Goal: Information Seeking & Learning: Learn about a topic

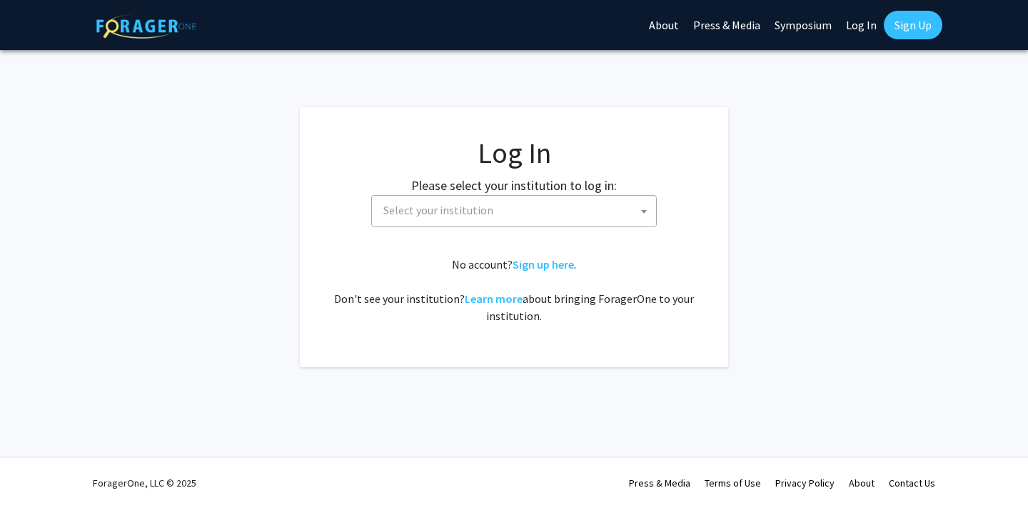
select select
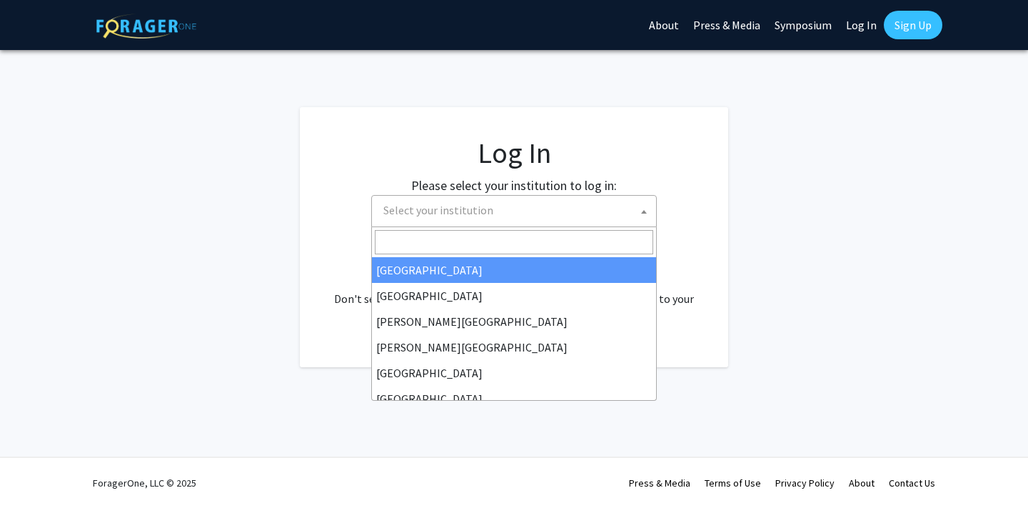
click at [522, 225] on span "Select your institution" at bounding box center [514, 211] width 286 height 32
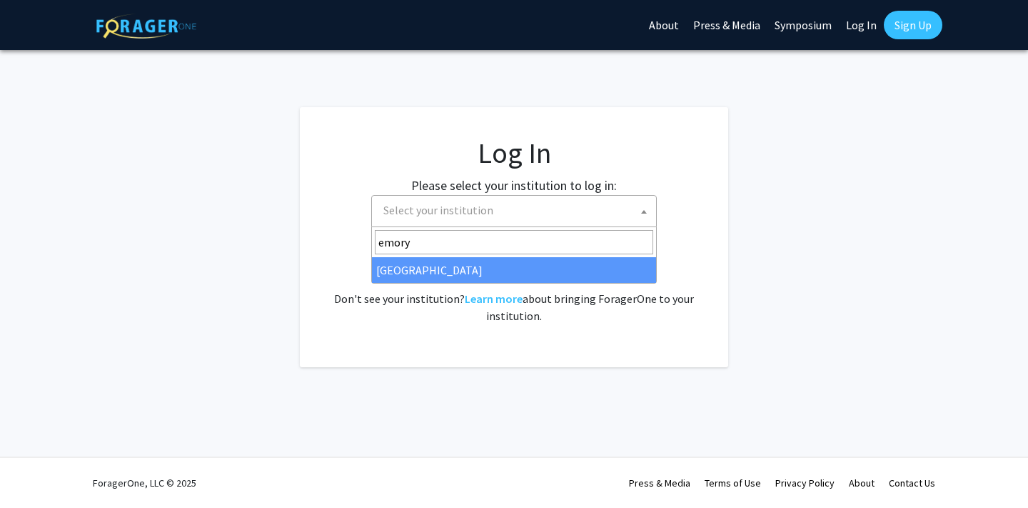
type input "emory"
select select "12"
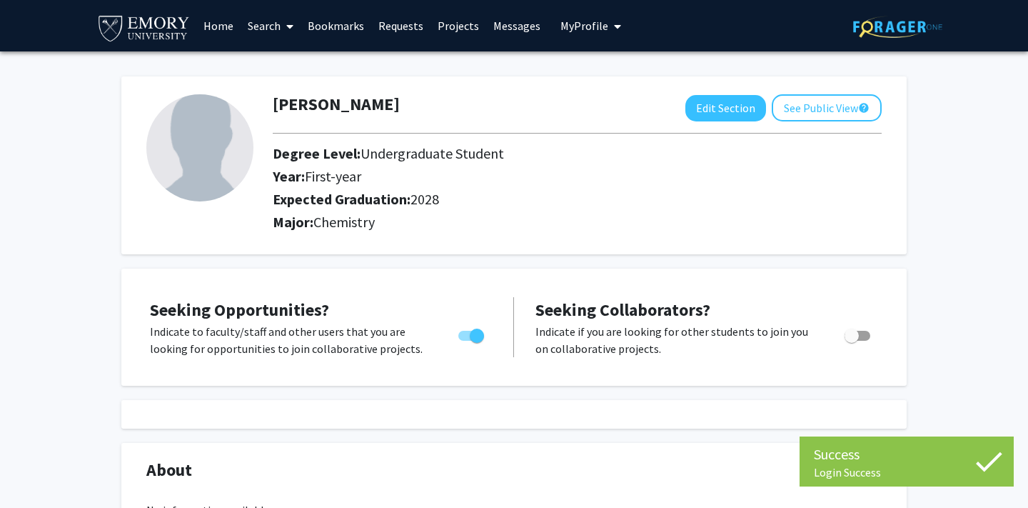
click at [279, 30] on link "Search" at bounding box center [271, 26] width 60 height 50
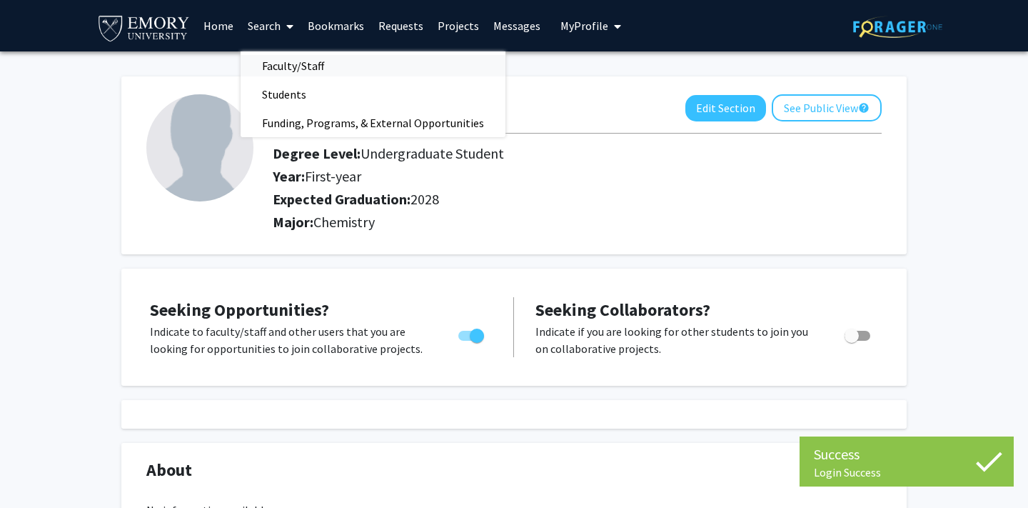
click at [286, 73] on span "Faculty/Staff" at bounding box center [293, 65] width 105 height 29
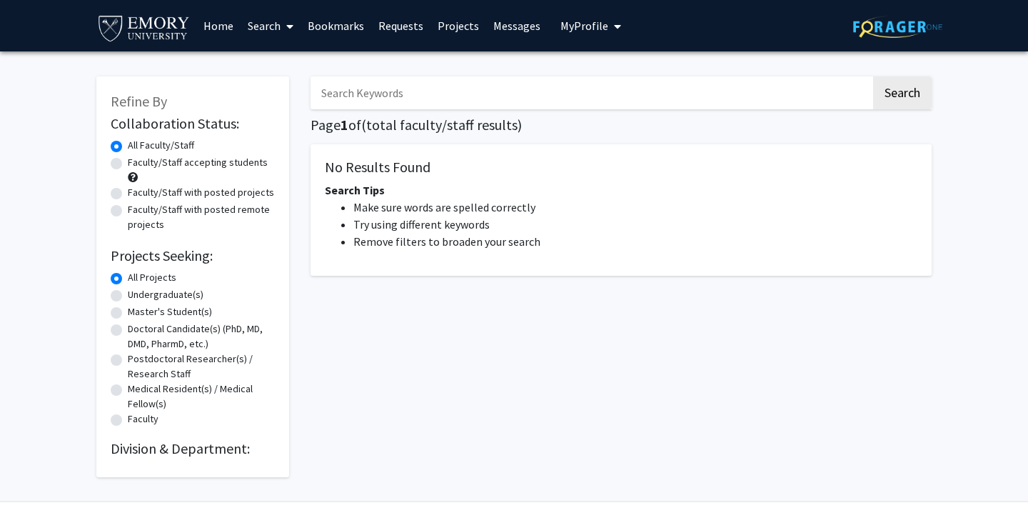
click at [213, 29] on link "Home" at bounding box center [218, 26] width 44 height 50
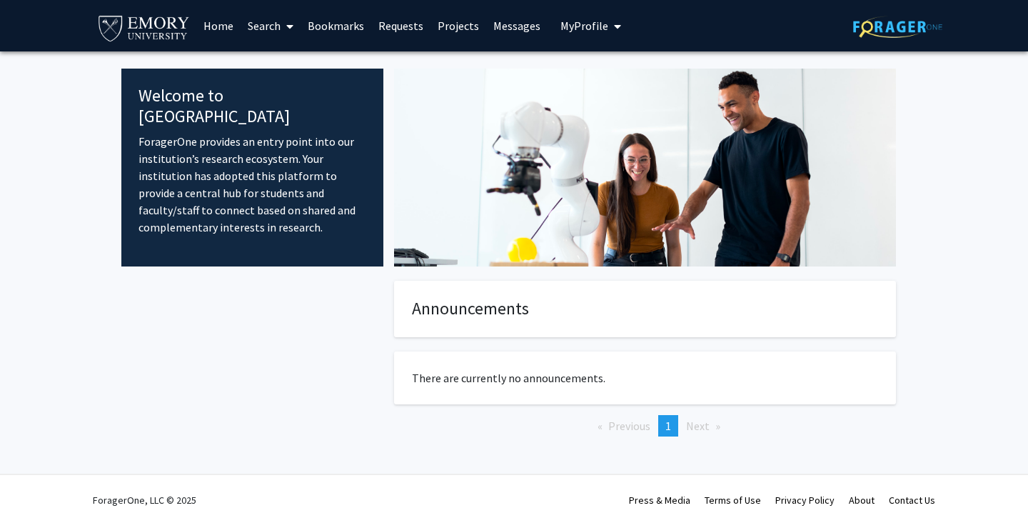
click at [458, 35] on link "Projects" at bounding box center [458, 26] width 56 height 50
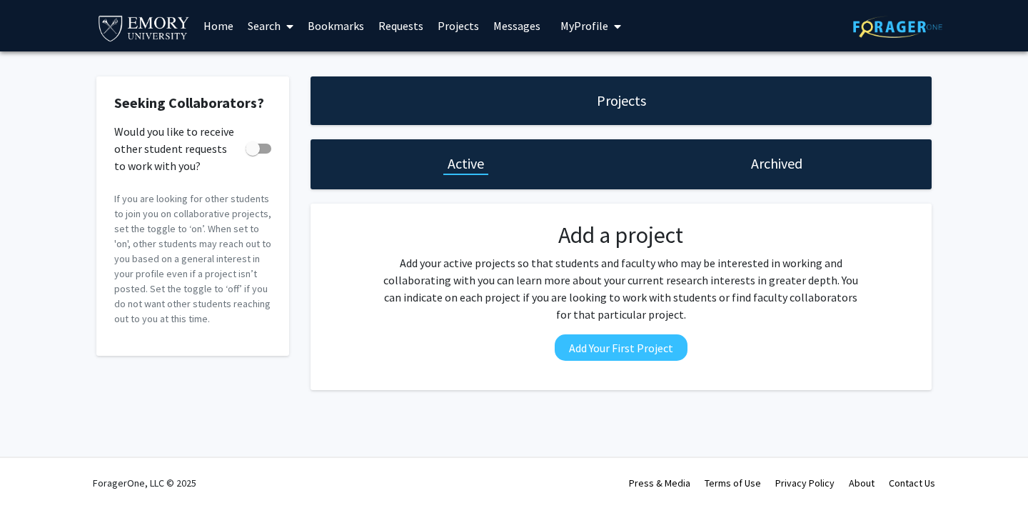
click at [329, 24] on link "Bookmarks" at bounding box center [336, 26] width 71 height 50
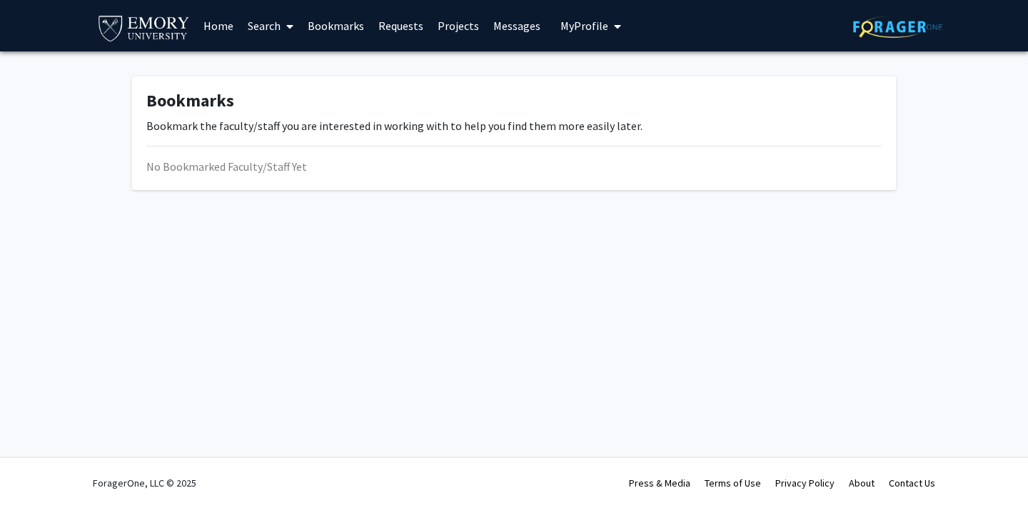
click at [262, 31] on link "Search" at bounding box center [271, 26] width 60 height 50
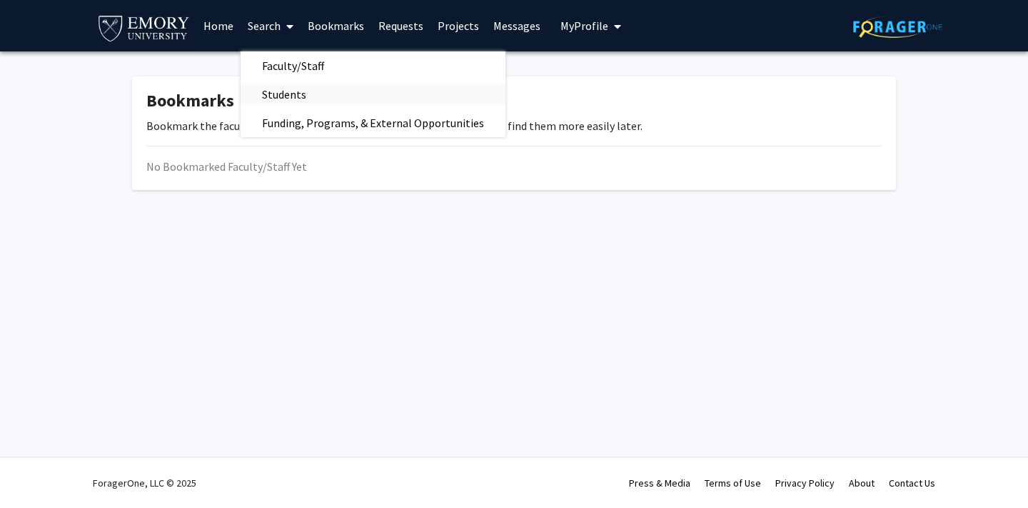
click at [291, 89] on span "Students" at bounding box center [284, 94] width 87 height 29
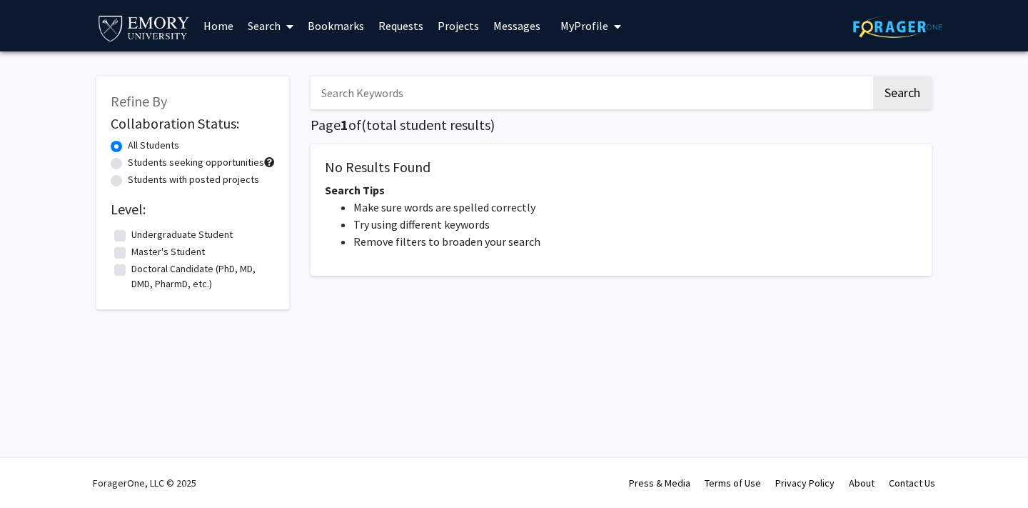
click at [280, 45] on link "Search" at bounding box center [271, 26] width 60 height 50
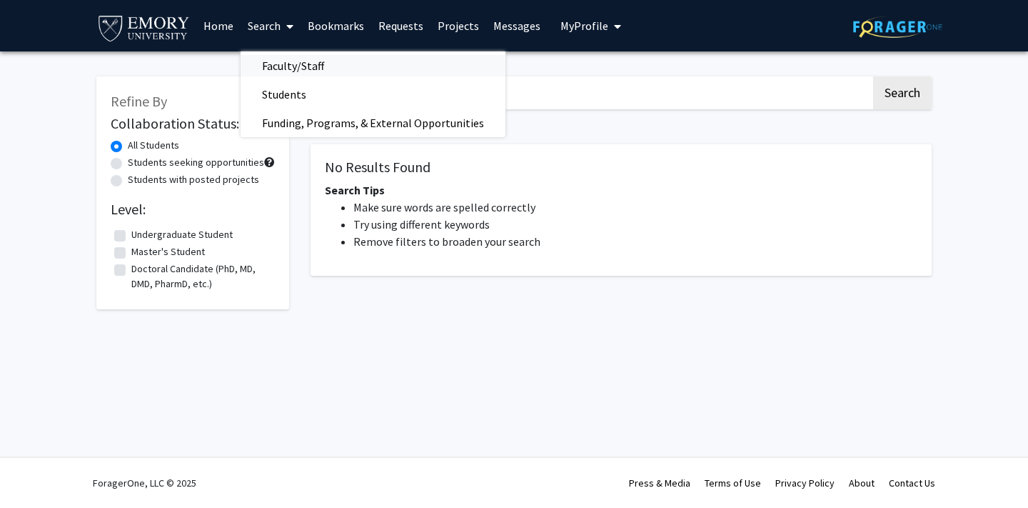
click at [296, 64] on span "Faculty/Staff" at bounding box center [293, 65] width 105 height 29
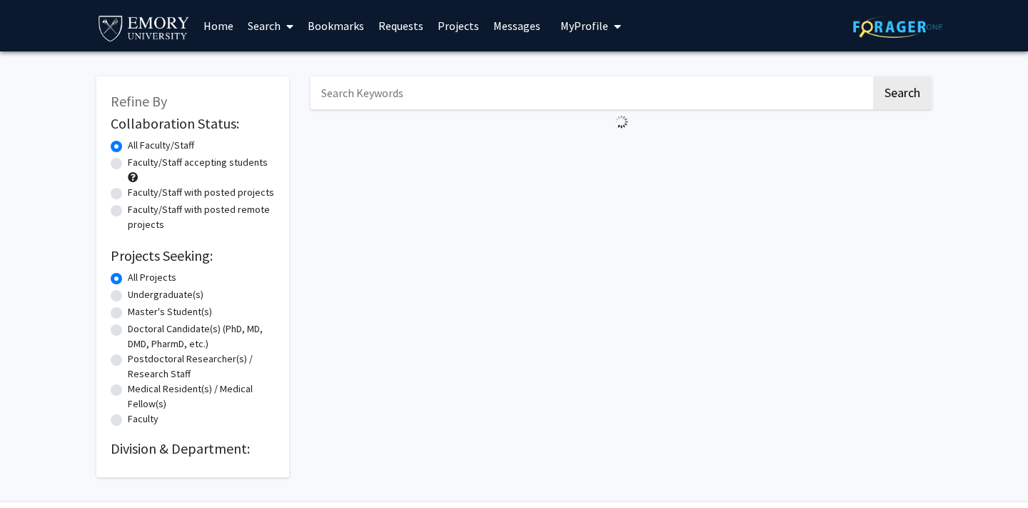
click at [397, 94] on input "Search Keywords" at bounding box center [591, 92] width 560 height 33
click at [278, 66] on div "Refine By Collaboration Status: Collaboration Status All Faculty/Staff Collabor…" at bounding box center [193, 269] width 214 height 415
click at [400, 99] on input "Search Keywords" at bounding box center [591, 92] width 560 height 33
type input "chemistry"
click at [873, 76] on button "Search" at bounding box center [902, 92] width 59 height 33
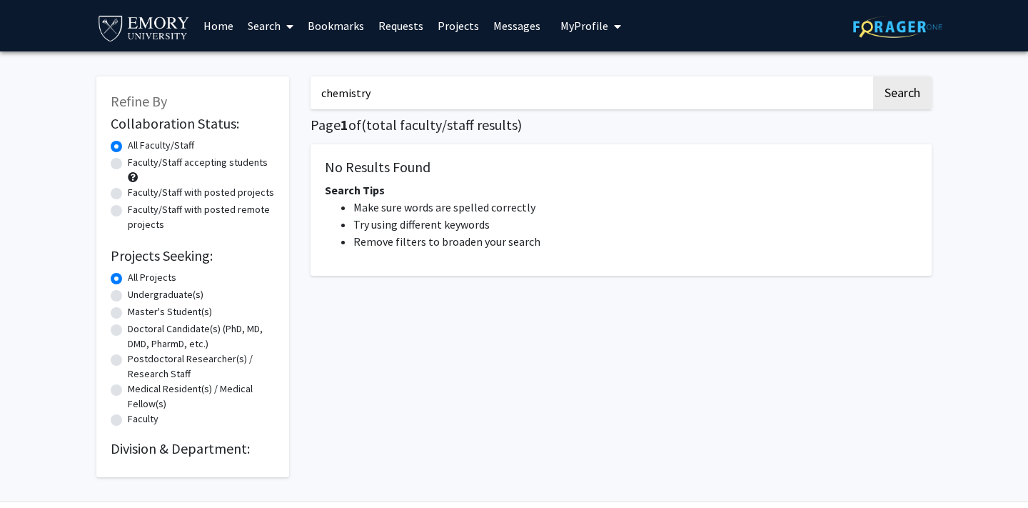
click at [469, 108] on input "chemistry" at bounding box center [591, 92] width 560 height 33
click at [873, 76] on button "Search" at bounding box center [902, 92] width 59 height 33
click at [905, 89] on button "Search" at bounding box center [902, 92] width 59 height 33
click at [158, 276] on label "All Projects" at bounding box center [152, 277] width 49 height 15
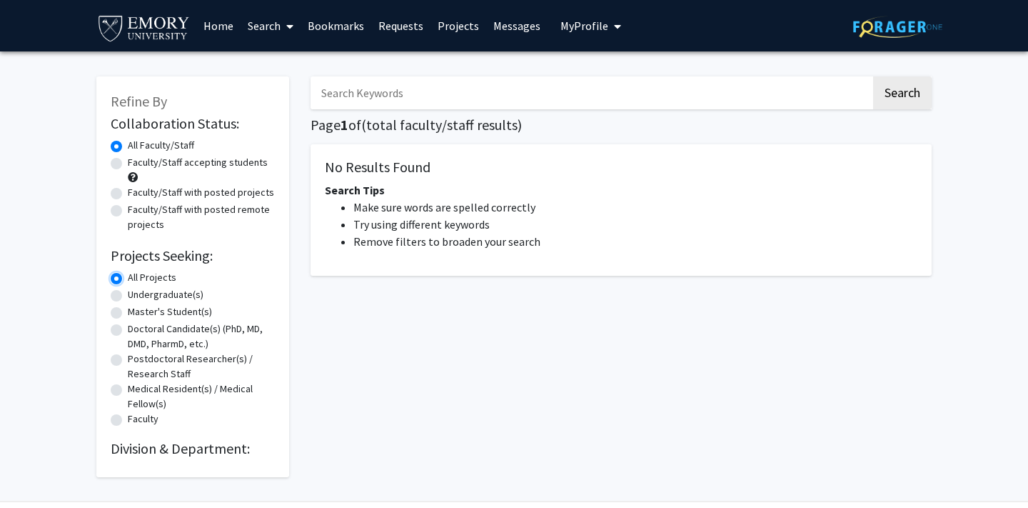
click at [137, 276] on input "All Projects" at bounding box center [132, 274] width 9 height 9
